Goal: Transaction & Acquisition: Purchase product/service

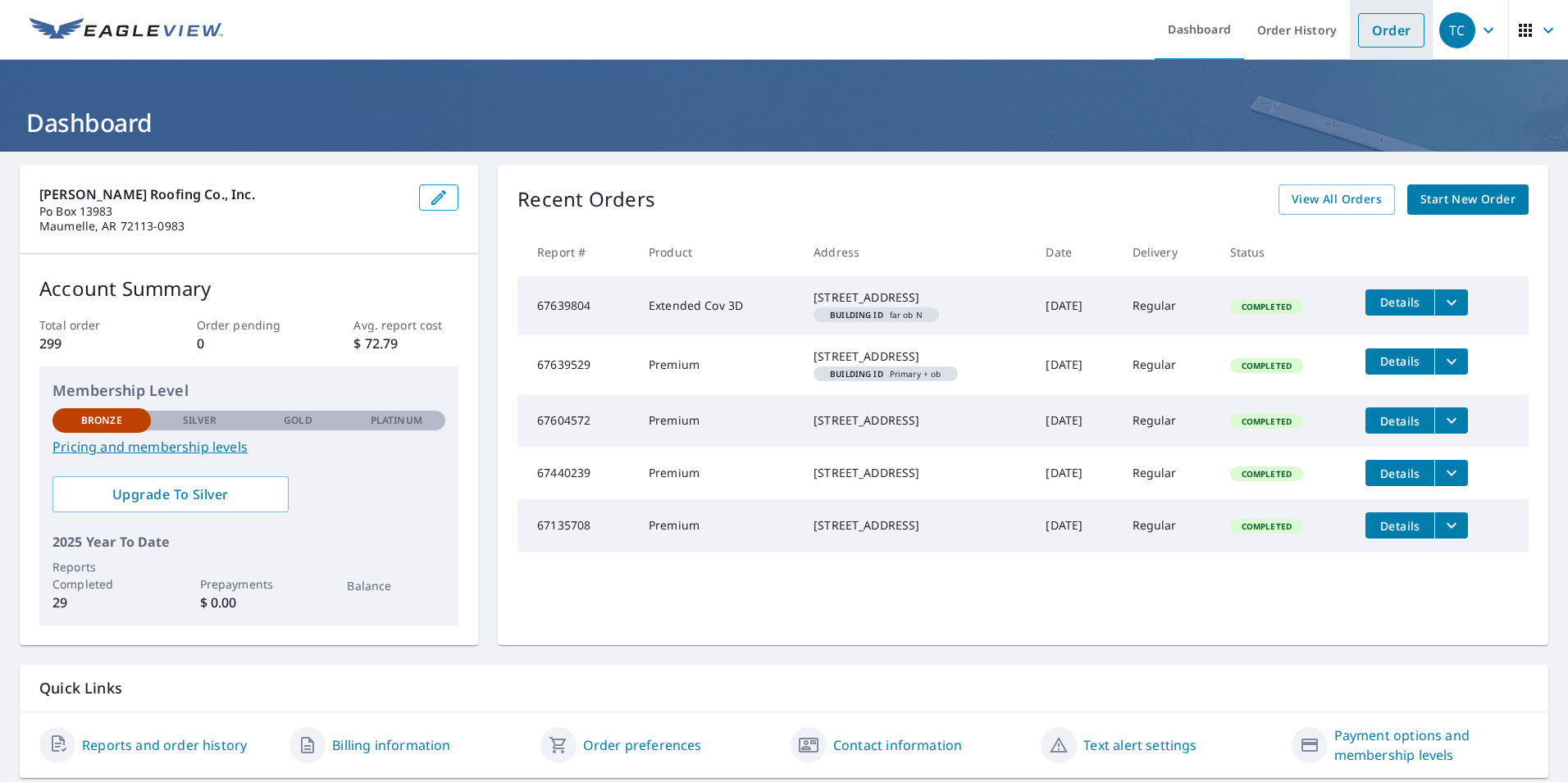
click at [1371, 23] on link "Order" at bounding box center [1391, 30] width 66 height 34
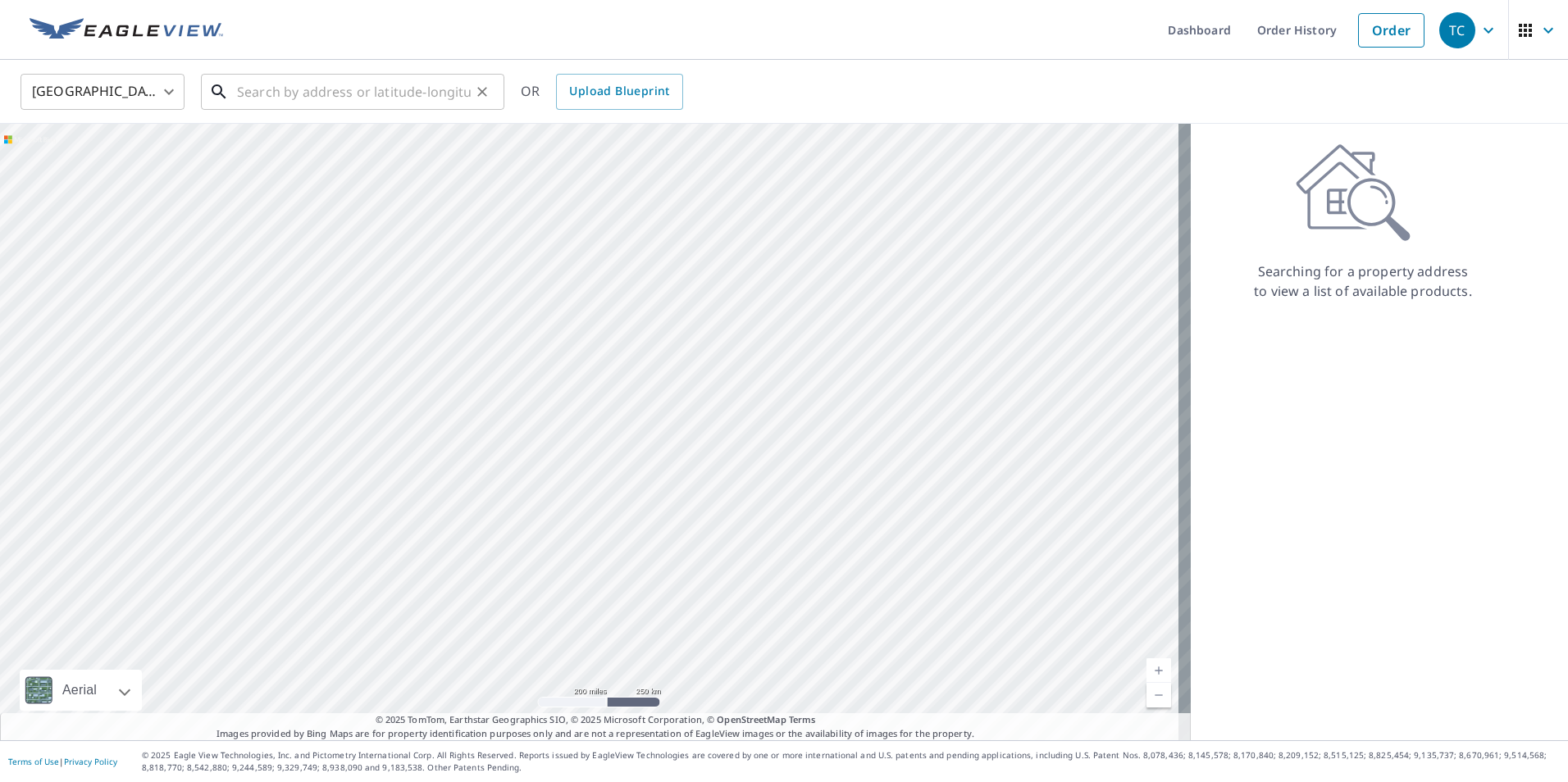
click at [268, 95] on input "text" at bounding box center [354, 92] width 234 height 46
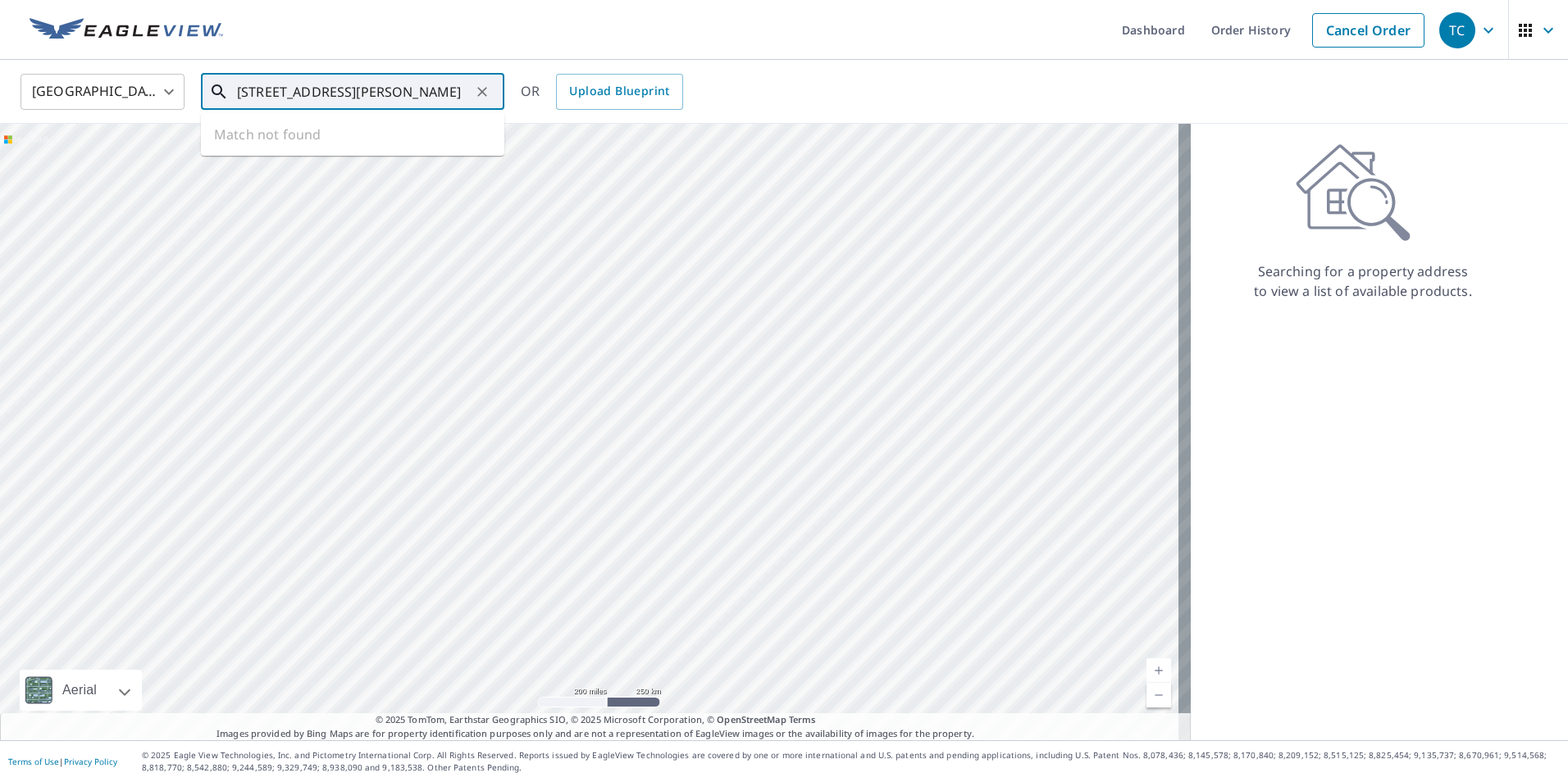
click at [308, 92] on input "[STREET_ADDRESS][PERSON_NAME]" at bounding box center [354, 92] width 234 height 46
click at [292, 142] on span "48 [PERSON_NAME]" at bounding box center [363, 140] width 258 height 20
type input "[STREET_ADDRESS][PERSON_NAME]"
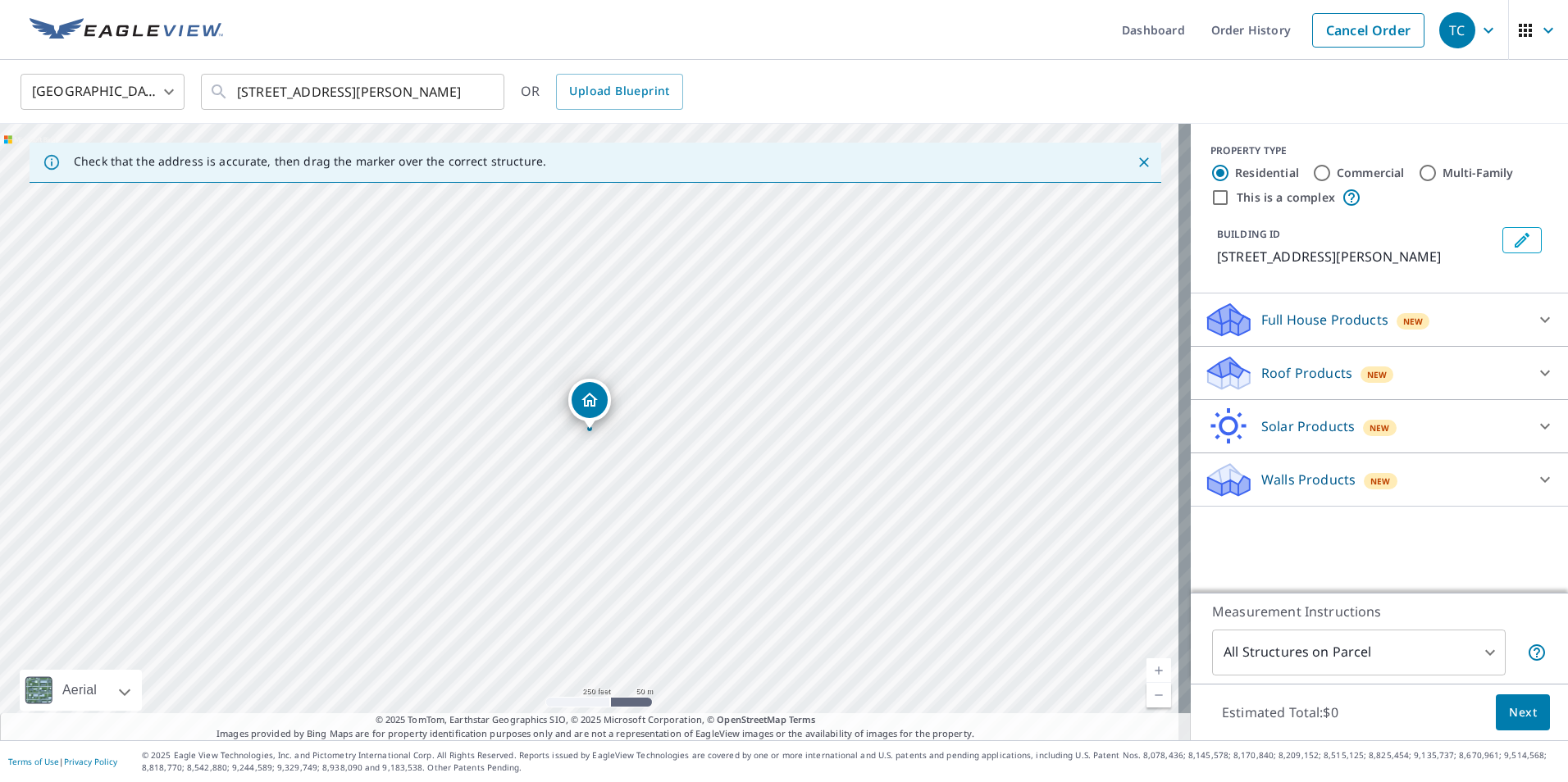
click at [1294, 378] on p "Roof Products" at bounding box center [1306, 374] width 91 height 20
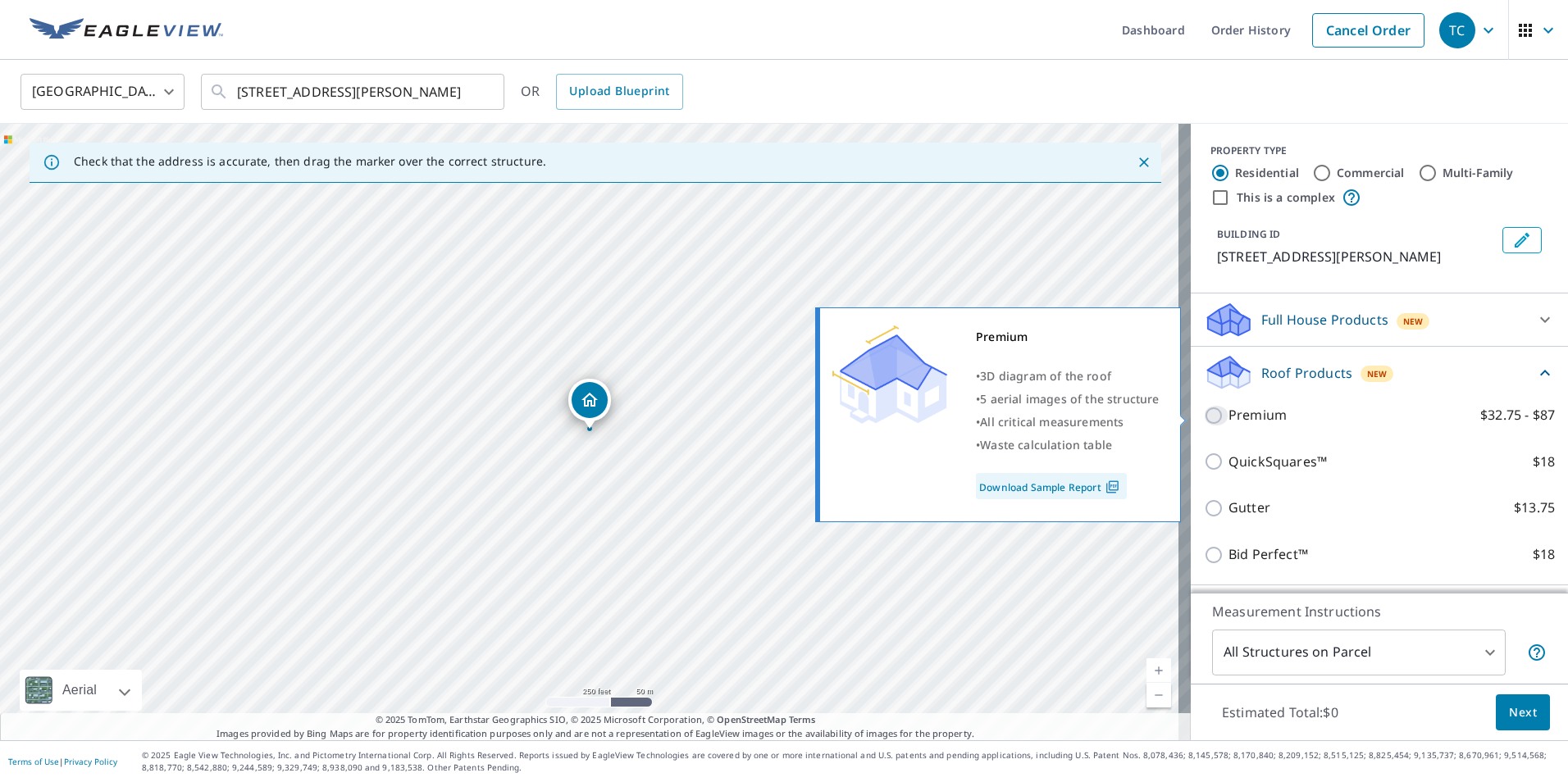
click at [1213, 414] on input "Premium $32.75 - $87" at bounding box center [1215, 415] width 25 height 20
checkbox input "true"
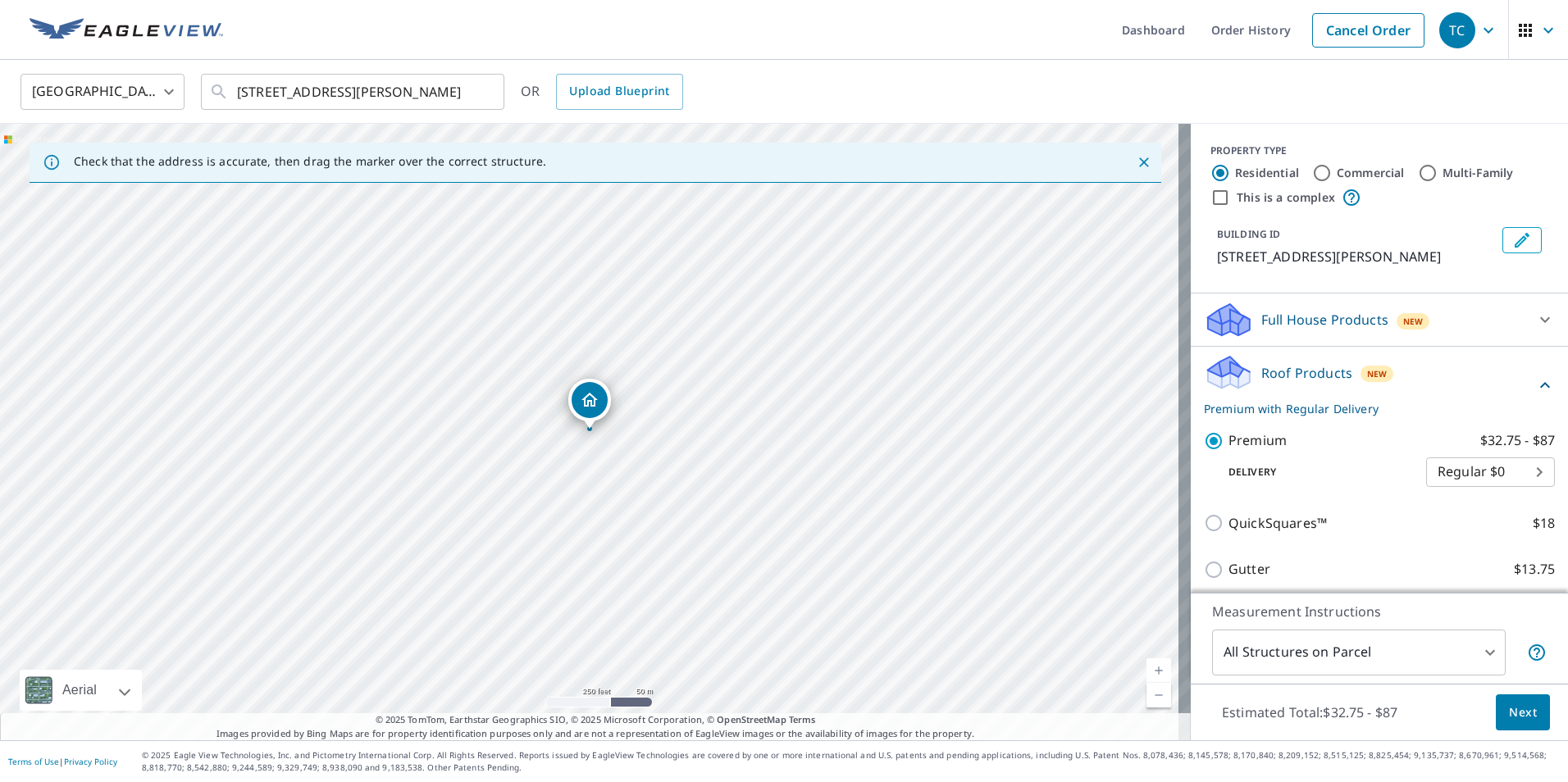
click at [1523, 704] on span "Next" at bounding box center [1523, 713] width 28 height 21
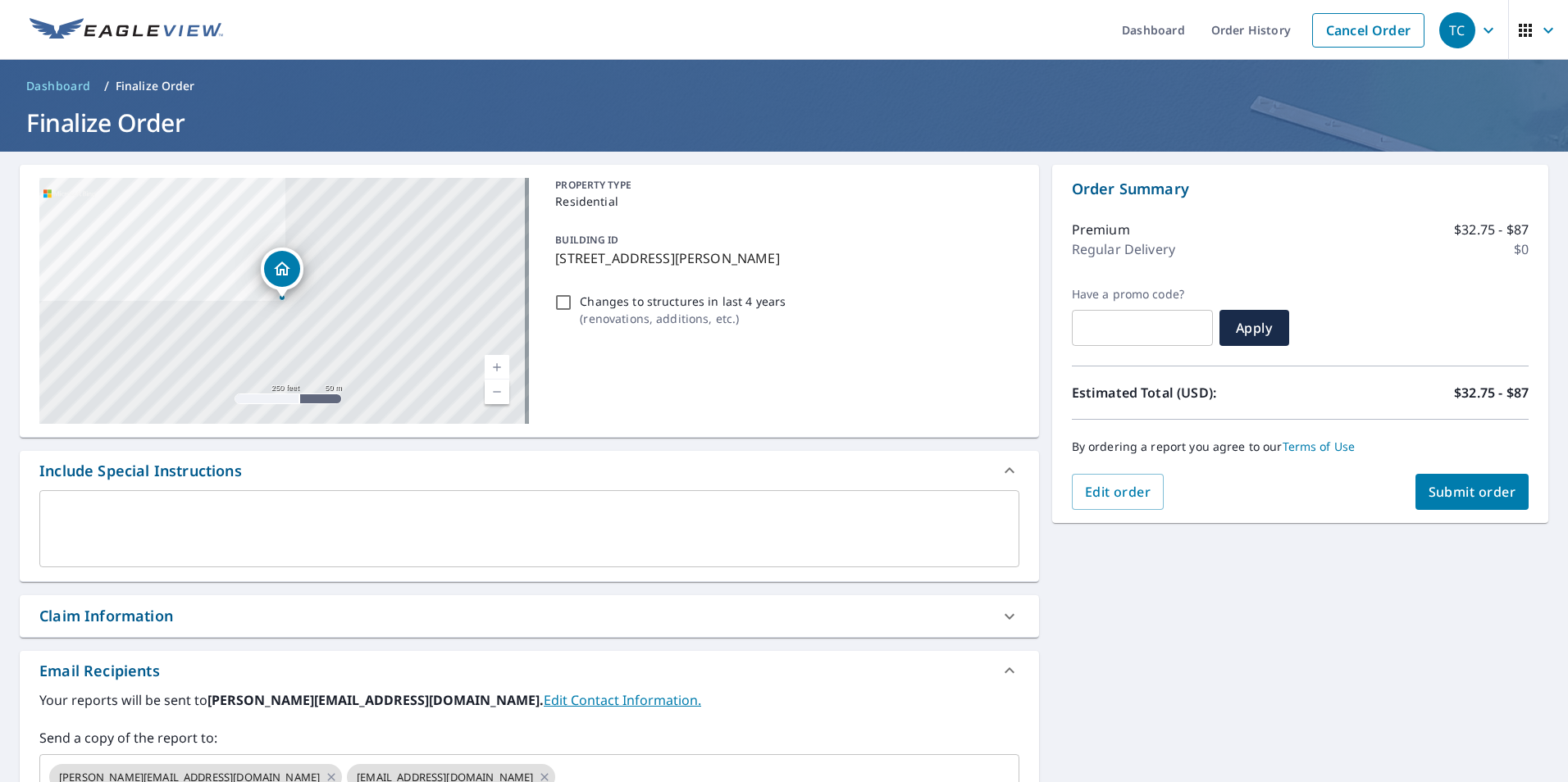
click at [563, 299] on input "Changes to structures in last 4 years ( renovations, additions, etc. )" at bounding box center [563, 303] width 20 height 20
checkbox input "true"
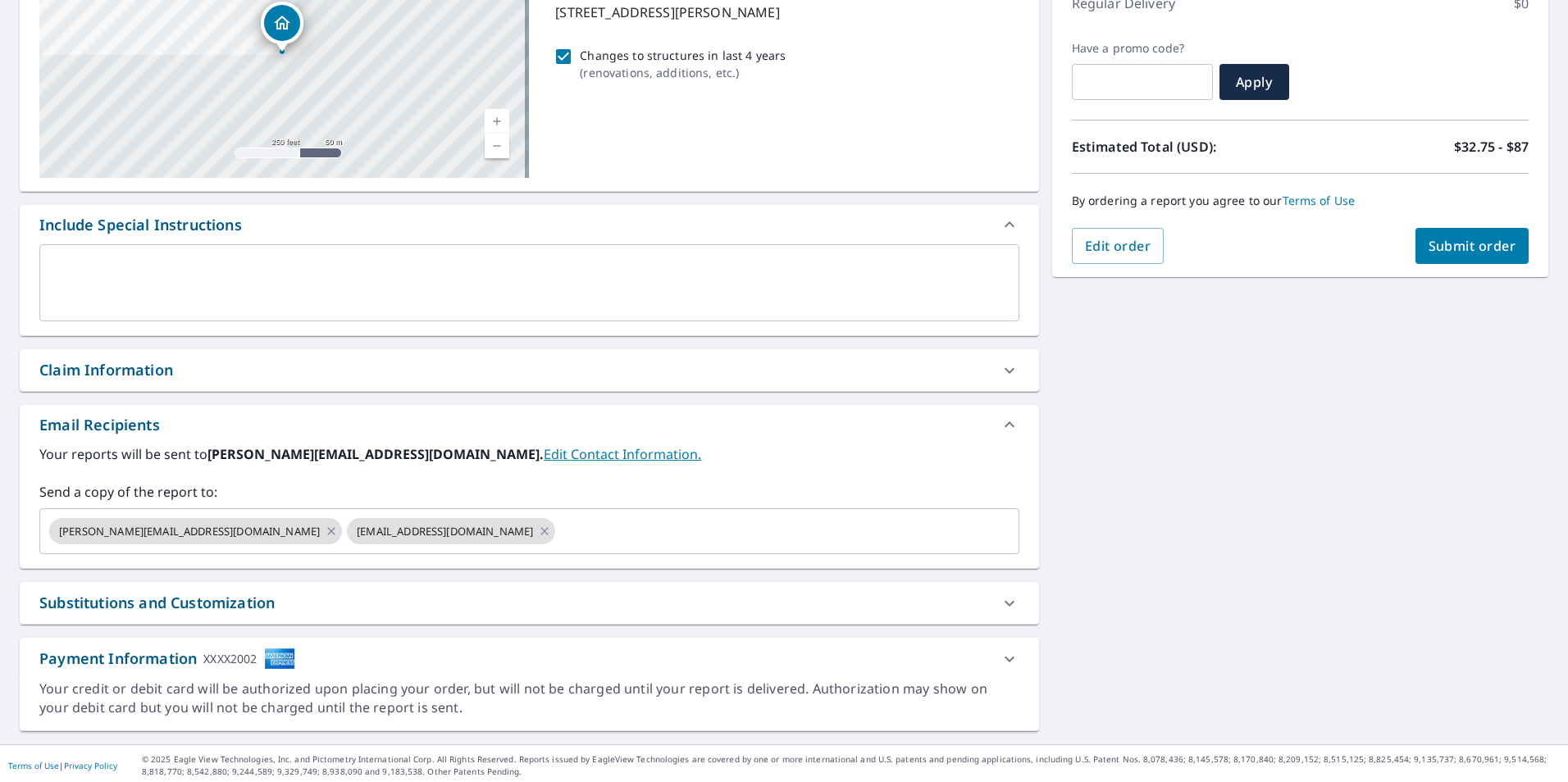
scroll to position [250, 0]
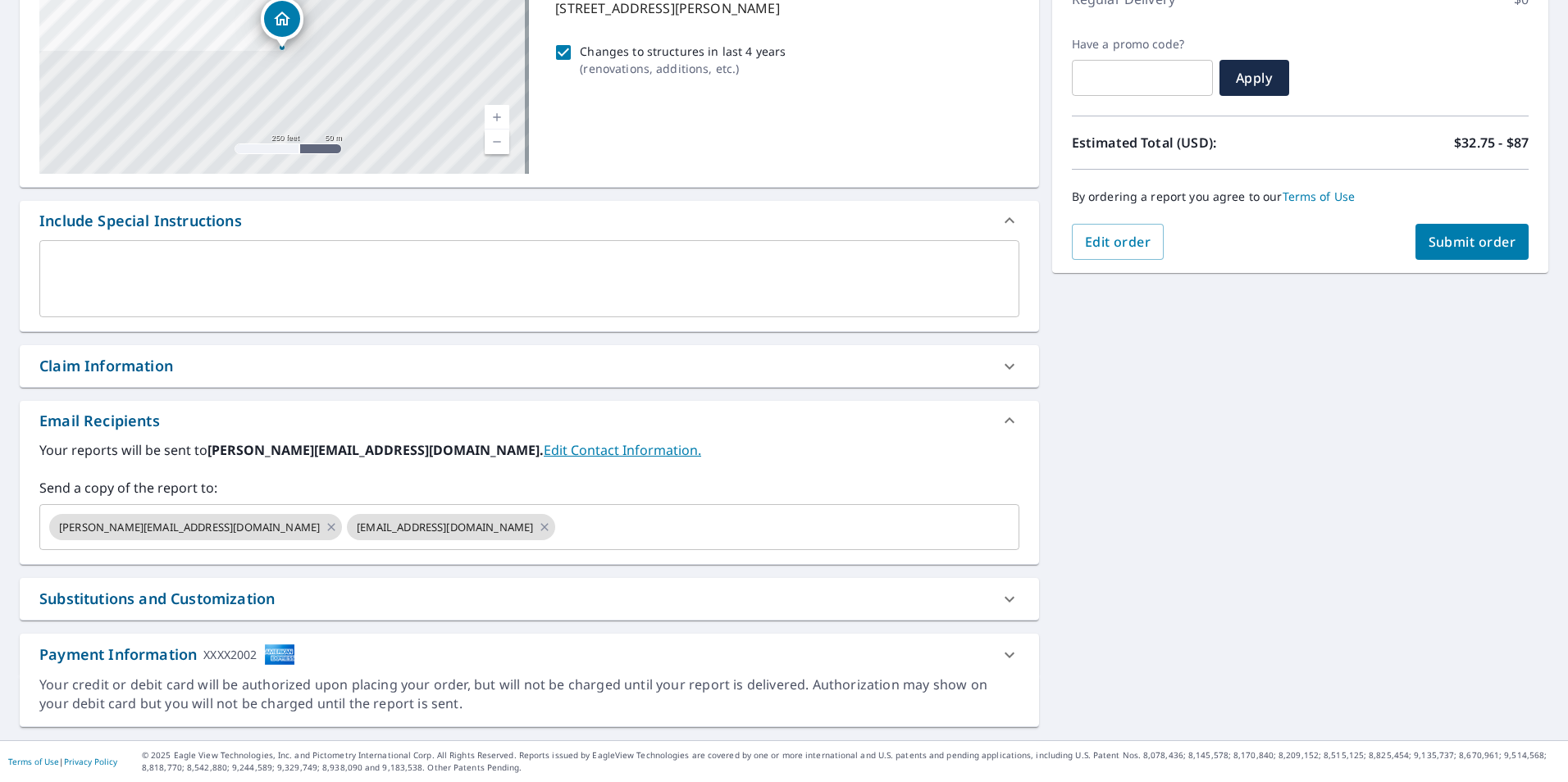
click at [1453, 244] on span "Submit order" at bounding box center [1472, 242] width 88 height 18
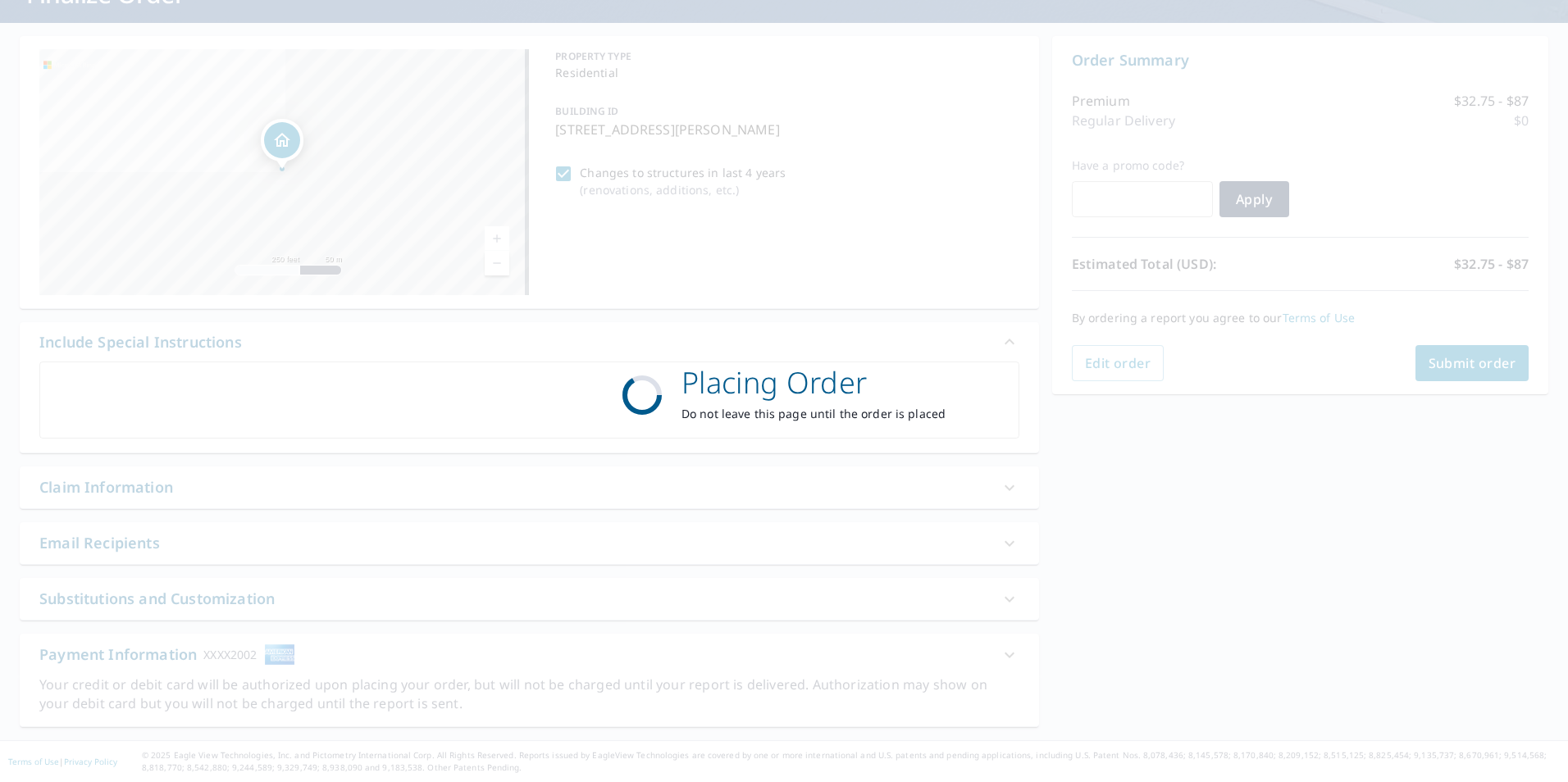
scroll to position [129, 0]
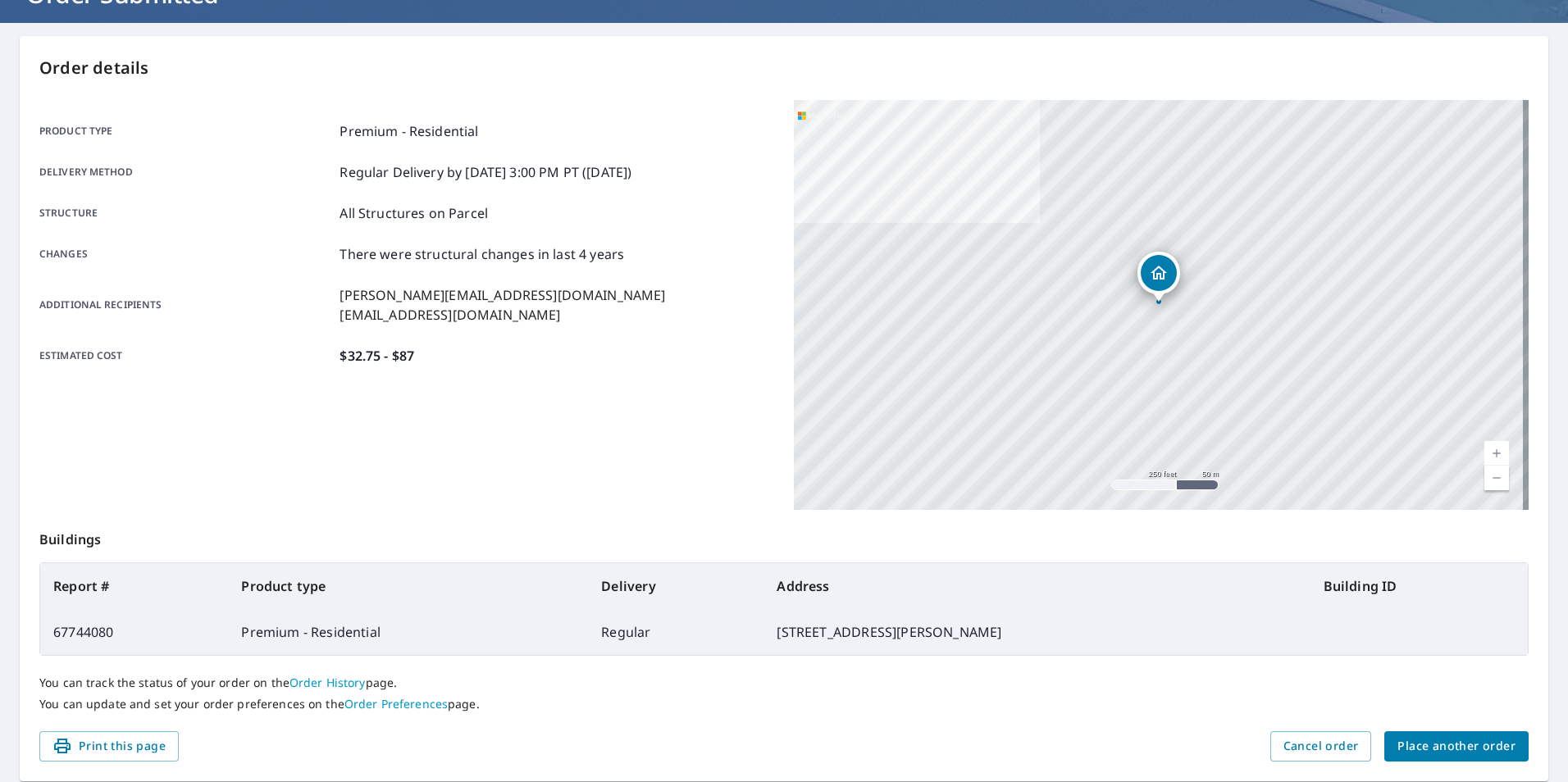
drag, startPoint x: 116, startPoint y: 742, endPoint x: 147, endPoint y: 680, distance: 69.3
click at [116, 742] on span "Print this page" at bounding box center [109, 746] width 113 height 21
